Goal: Transaction & Acquisition: Purchase product/service

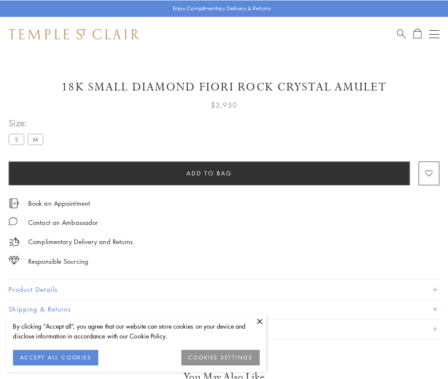
scroll to position [14, 0]
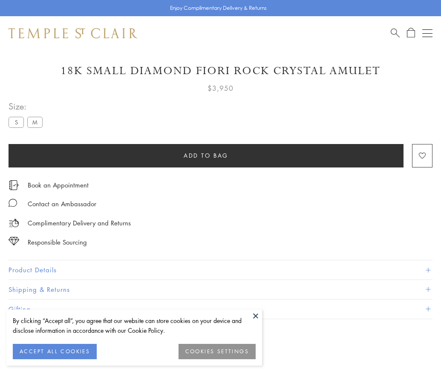
click at [206, 155] on span "Add to bag" at bounding box center [206, 155] width 45 height 9
